Goal: Information Seeking & Learning: Learn about a topic

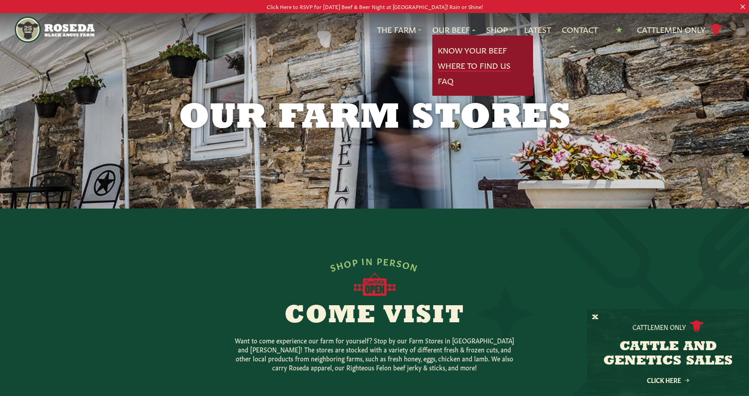
click at [472, 63] on link "Where To Find Us" at bounding box center [474, 66] width 73 height 12
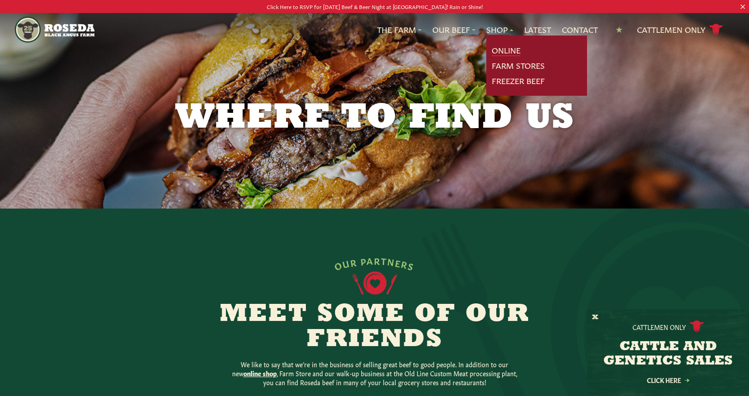
click at [501, 49] on link "Online" at bounding box center [506, 51] width 29 height 12
click at [509, 64] on link "Farm Stores" at bounding box center [518, 66] width 53 height 12
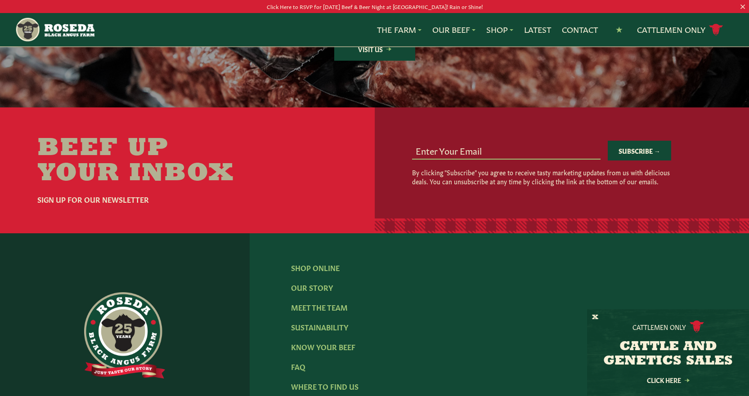
scroll to position [1439, 0]
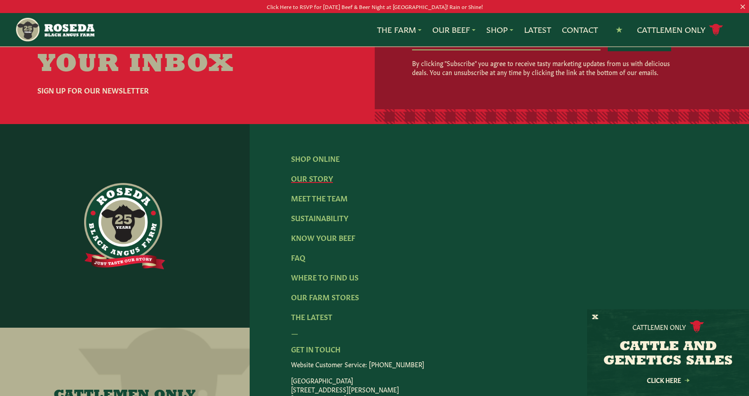
click at [313, 183] on link "Our Story" at bounding box center [312, 178] width 42 height 10
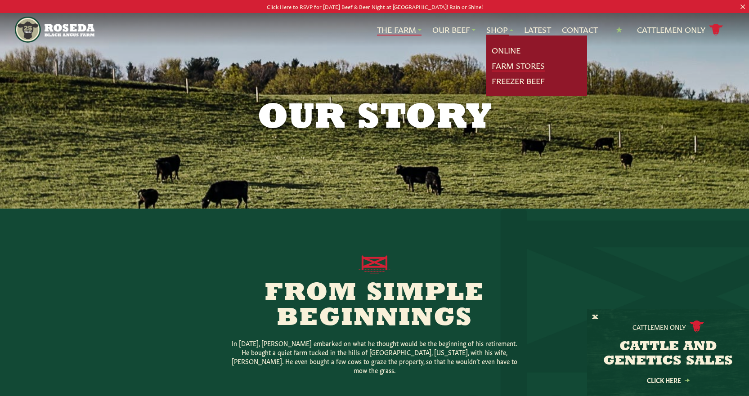
click at [508, 65] on link "Farm Stores" at bounding box center [518, 66] width 53 height 12
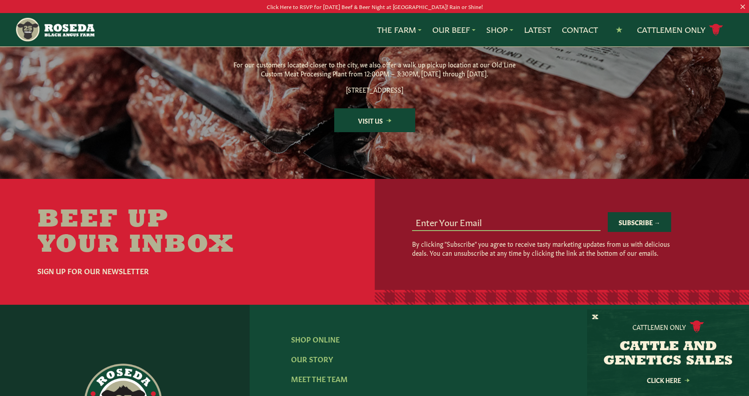
scroll to position [1349, 0]
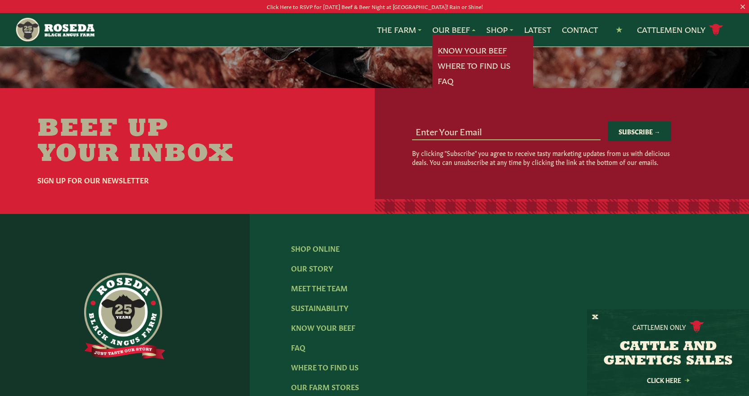
click at [449, 48] on link "Know Your Beef" at bounding box center [472, 51] width 69 height 12
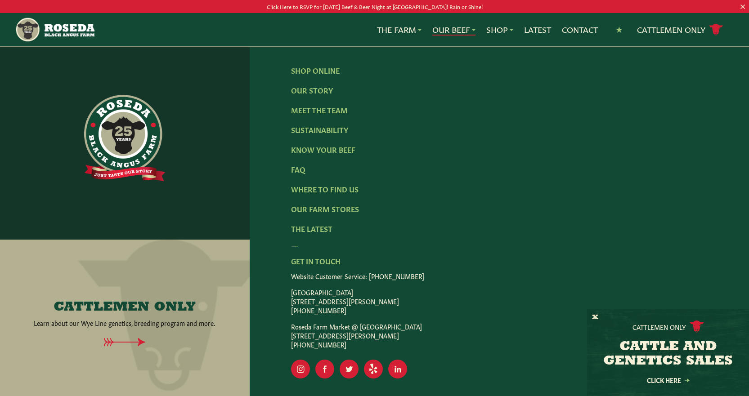
scroll to position [1953, 0]
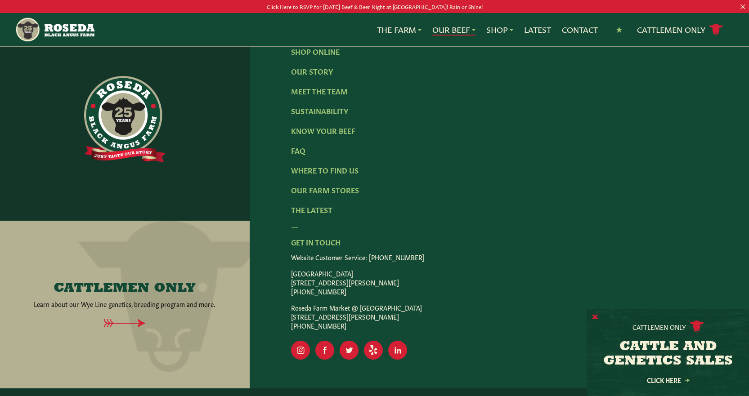
click at [596, 315] on button "X" at bounding box center [595, 317] width 6 height 9
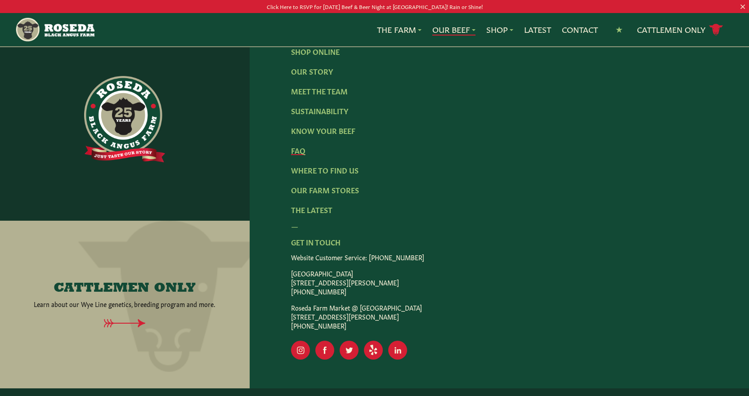
click at [299, 145] on link "FAQ" at bounding box center [298, 150] width 14 height 10
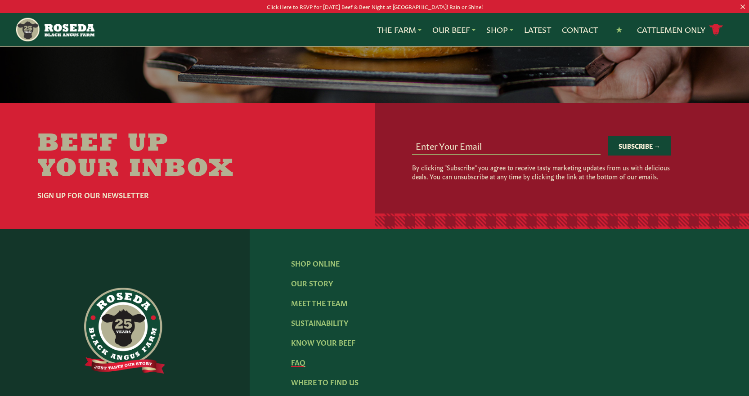
scroll to position [1349, 0]
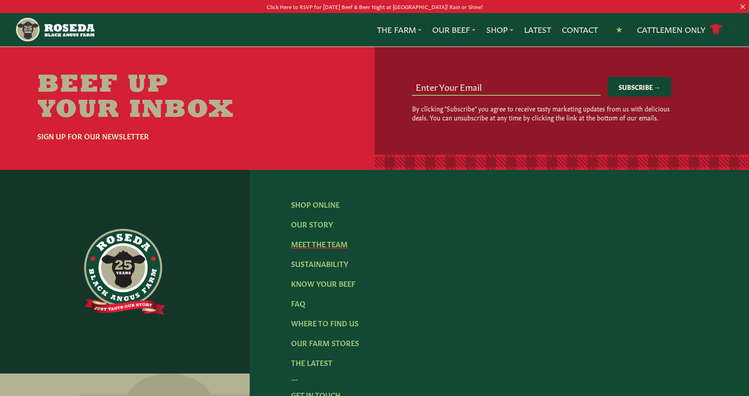
click at [339, 239] on link "Meet The Team" at bounding box center [319, 244] width 57 height 10
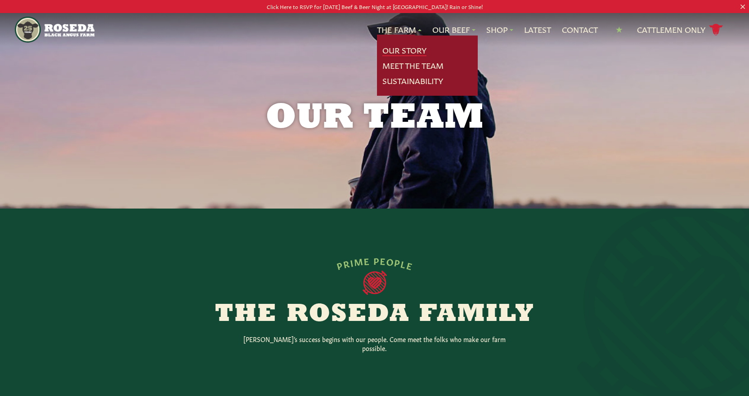
click at [411, 48] on link "Our Story" at bounding box center [404, 51] width 44 height 12
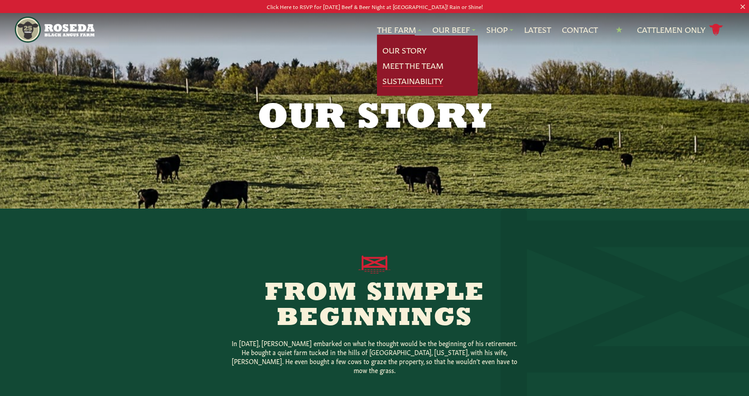
click at [410, 81] on link "Sustainability" at bounding box center [412, 81] width 61 height 12
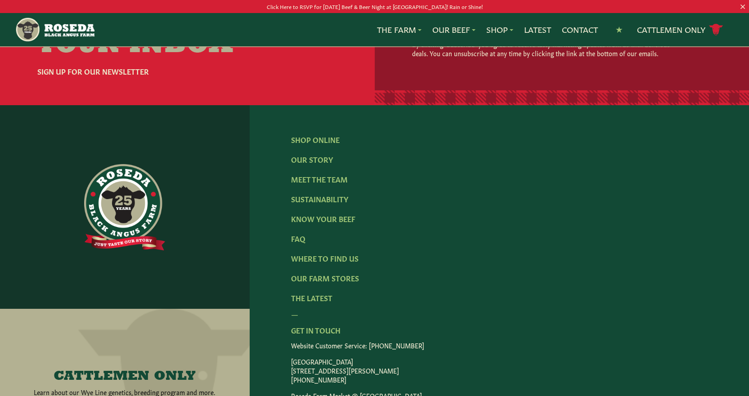
scroll to position [1439, 0]
